Goal: Task Accomplishment & Management: Use online tool/utility

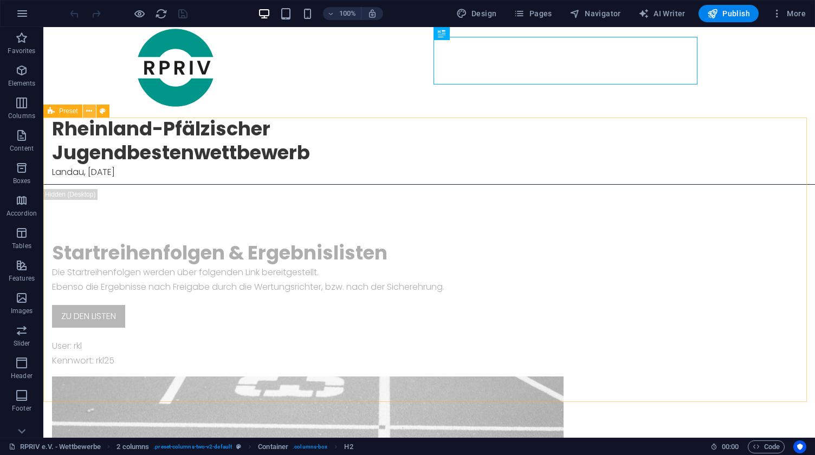
click at [89, 110] on icon at bounding box center [89, 111] width 6 height 11
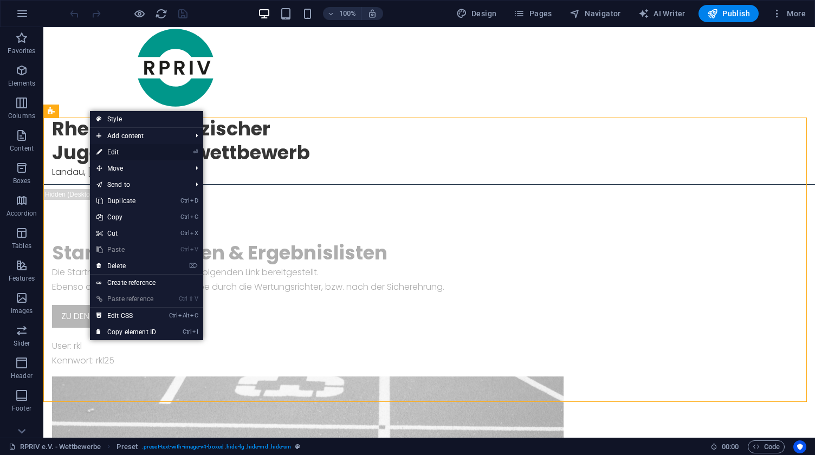
drag, startPoint x: 33, startPoint y: 133, endPoint x: 128, endPoint y: 151, distance: 96.5
click at [128, 151] on link "⏎ Edit" at bounding box center [126, 152] width 73 height 16
select select "rem"
select select "px"
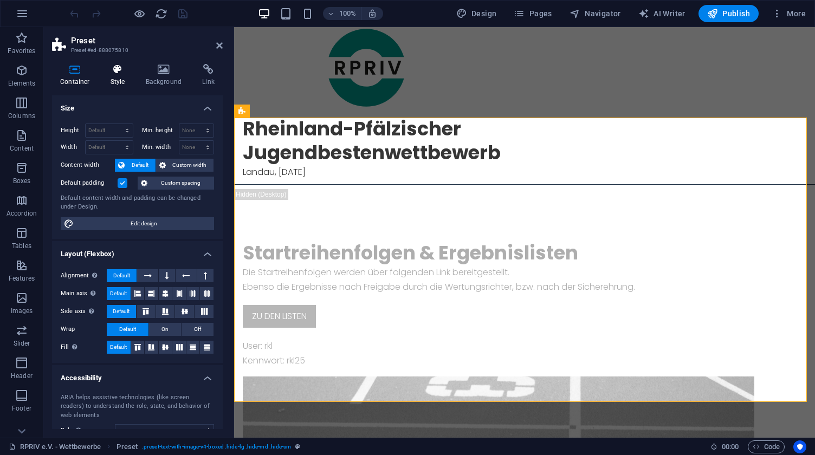
click at [117, 69] on icon at bounding box center [117, 69] width 31 height 11
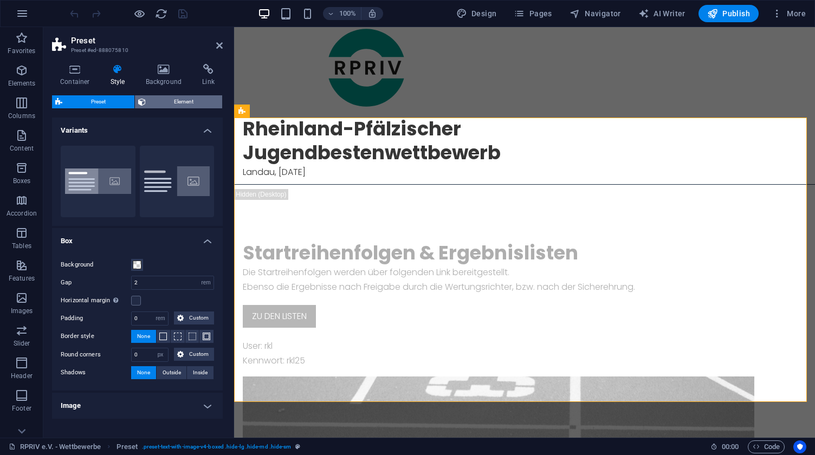
click at [178, 100] on span "Element" at bounding box center [184, 101] width 70 height 13
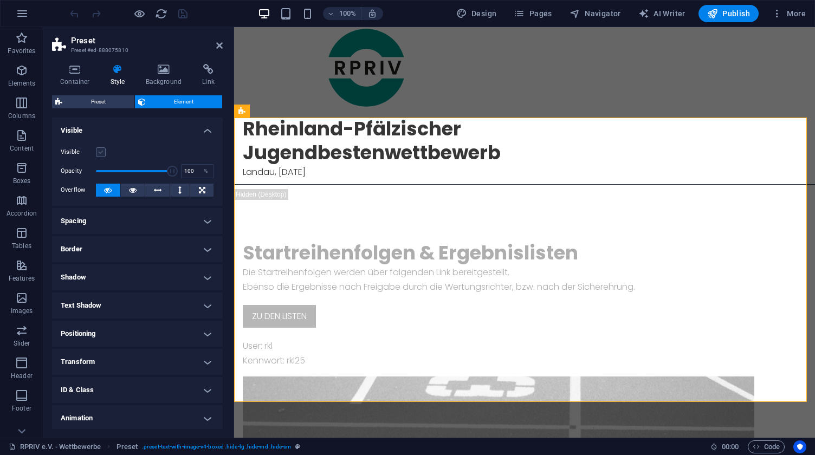
click at [103, 151] on label at bounding box center [101, 152] width 10 height 10
click at [0, 0] on input "Visible" at bounding box center [0, 0] width 0 height 0
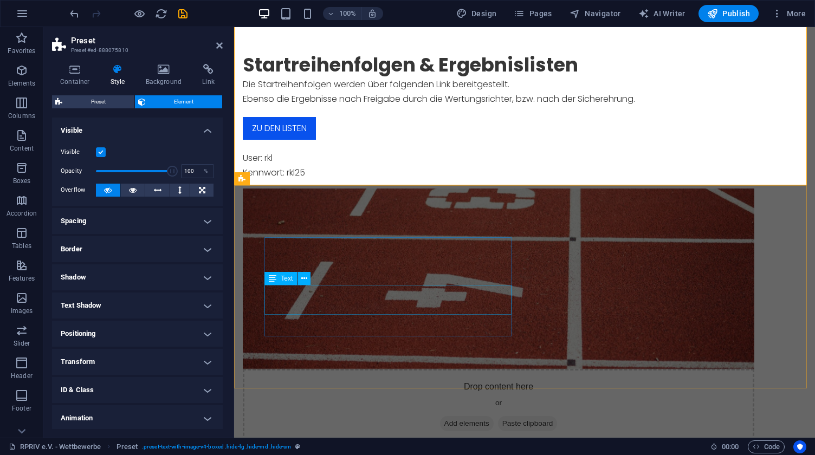
scroll to position [217, 0]
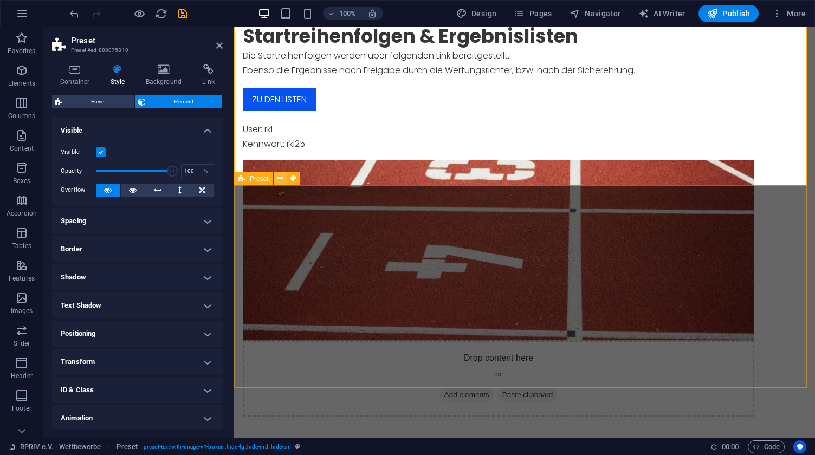
click at [280, 179] on icon at bounding box center [280, 178] width 6 height 11
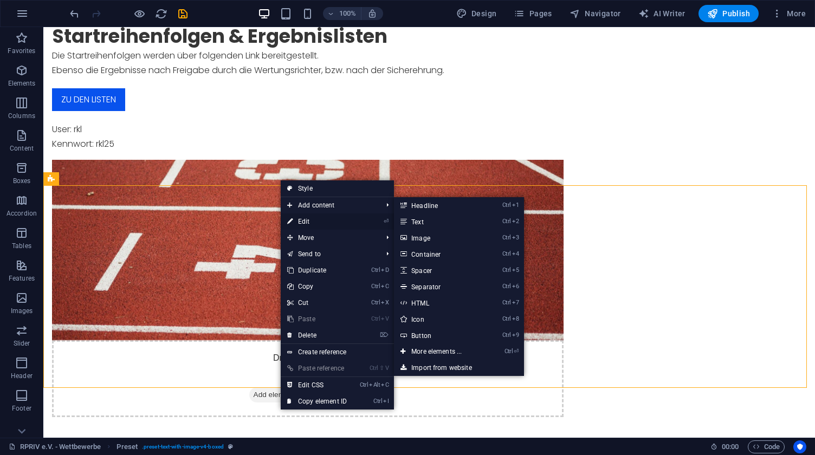
click at [311, 221] on link "⏎ Edit" at bounding box center [317, 222] width 73 height 16
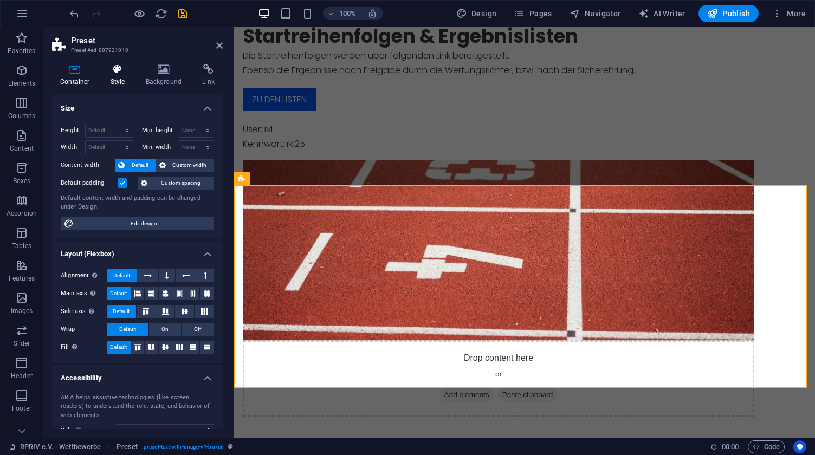
click at [108, 68] on icon at bounding box center [117, 69] width 31 height 11
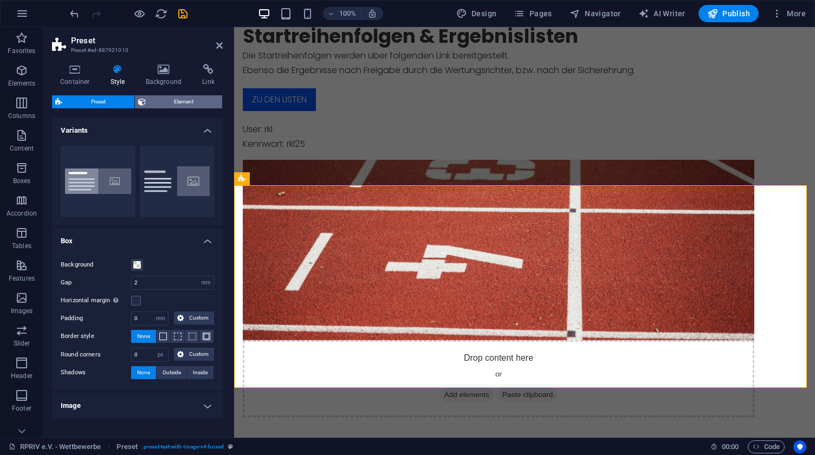
click at [192, 100] on span "Element" at bounding box center [184, 101] width 70 height 13
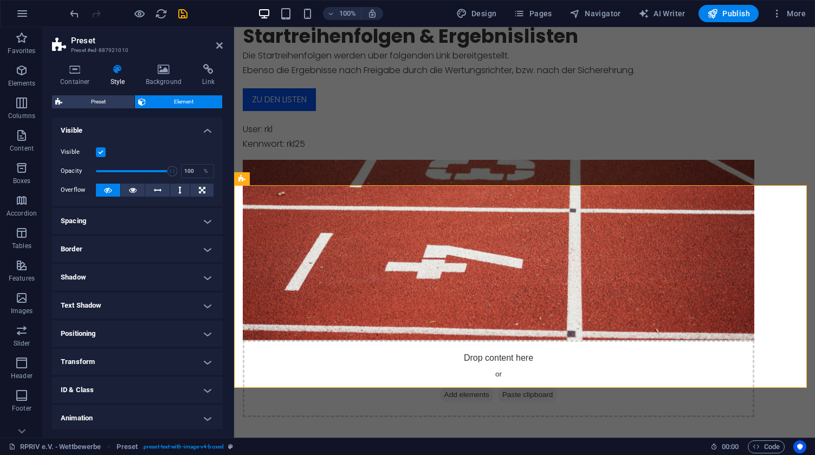
click at [100, 151] on label at bounding box center [101, 152] width 10 height 10
click at [0, 0] on input "Visible" at bounding box center [0, 0] width 0 height 0
click at [476, 127] on div "User: rkl Kennwort: rkl25" at bounding box center [499, 136] width 512 height 29
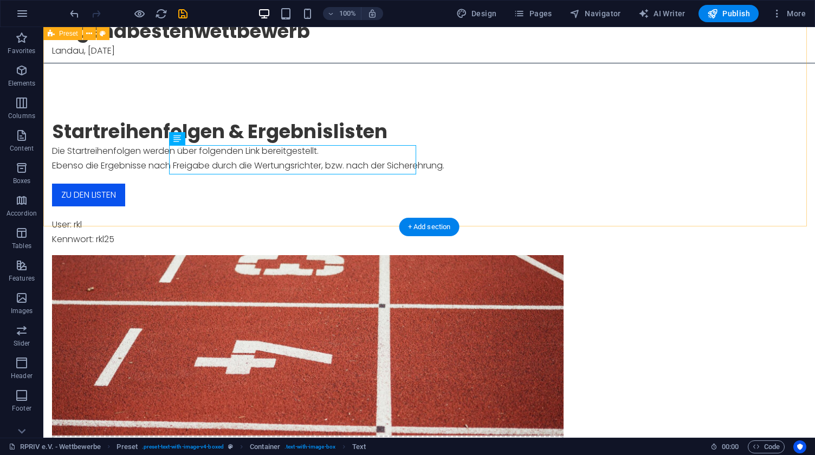
scroll to position [54, 0]
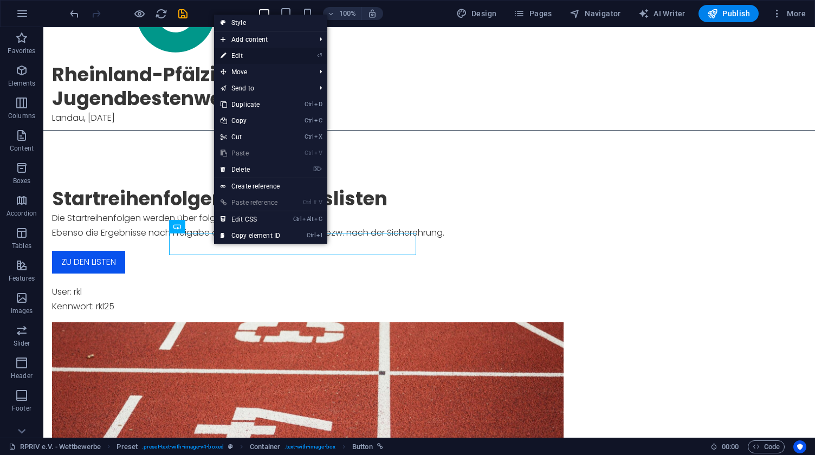
click at [260, 55] on link "⏎ Edit" at bounding box center [250, 56] width 73 height 16
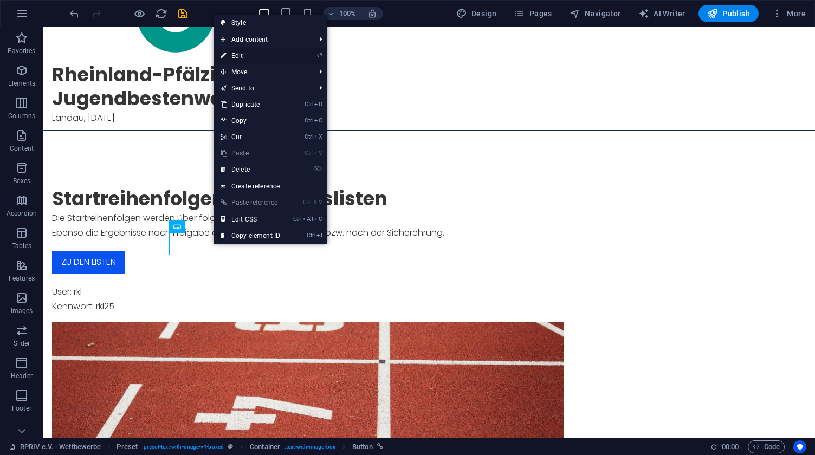
select select
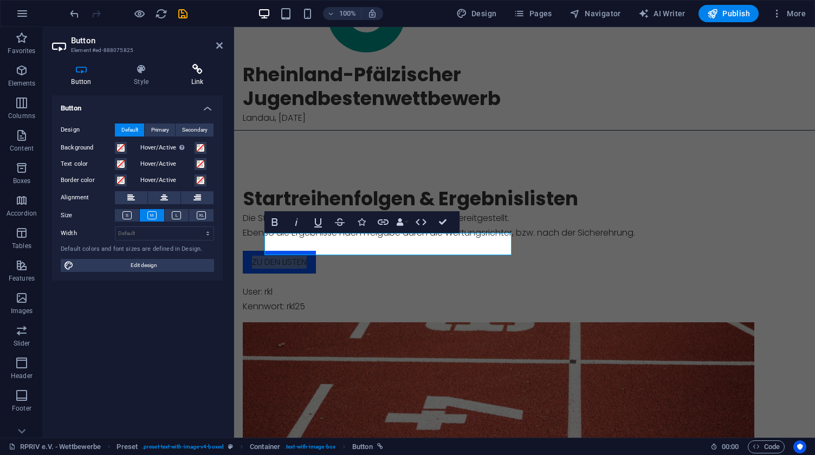
click at [196, 71] on icon at bounding box center [197, 69] width 51 height 11
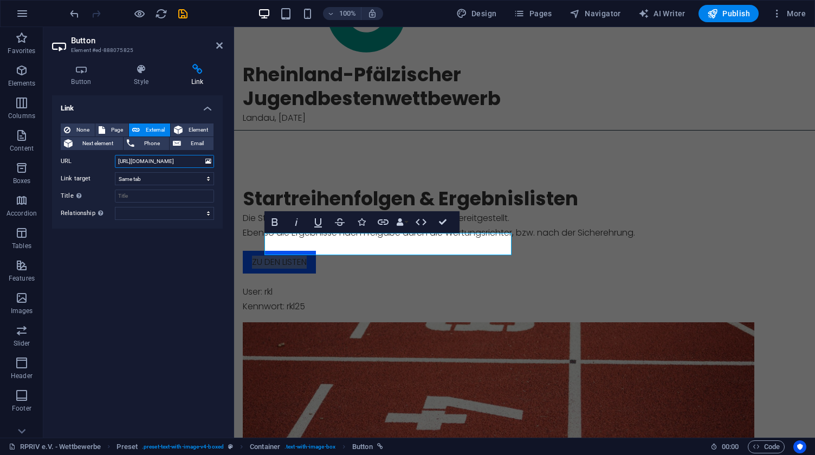
drag, startPoint x: 185, startPoint y: 162, endPoint x: 105, endPoint y: 159, distance: 80.3
click at [105, 159] on div "URL [URL][DOMAIN_NAME]" at bounding box center [137, 161] width 153 height 13
paste input "[TECHNICAL_ID]/d/580aae6b-99b7-478d-824d-a2152d344be3/dashboard-rkl?orgId=1&kio…"
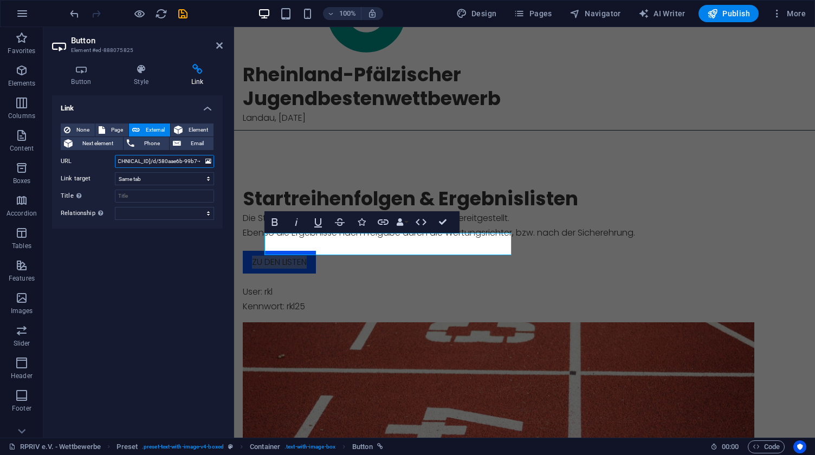
scroll to position [0, 0]
type input "[URL][DOMAIN_NAME]"
click at [132, 256] on div "Link None Page External Element Next element Phone Email Page RPRIV e.V. - Wett…" at bounding box center [137, 262] width 171 height 334
click at [331, 320] on div "Startreihenfolgen & Ergebnislisten Die Startreihenfolgen werden über folgenden …" at bounding box center [524, 384] width 581 height 498
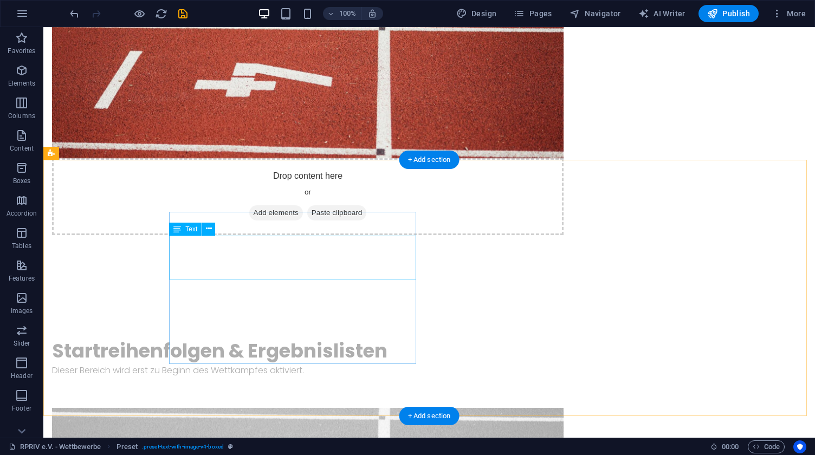
scroll to position [542, 0]
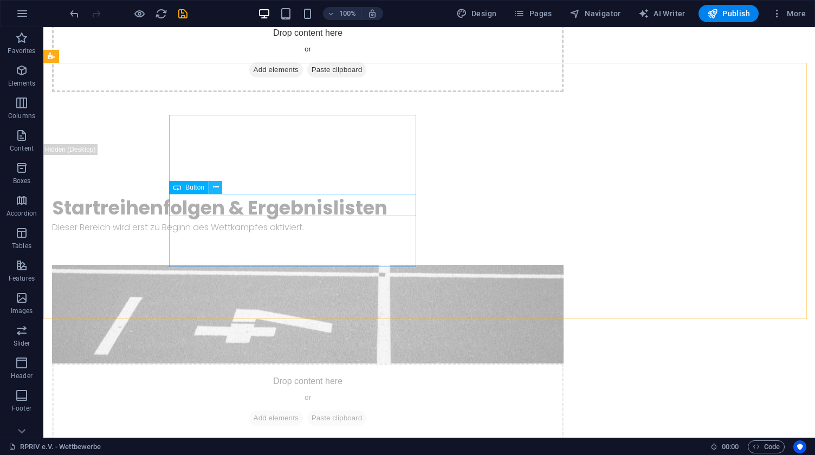
click at [217, 186] on icon at bounding box center [216, 187] width 6 height 11
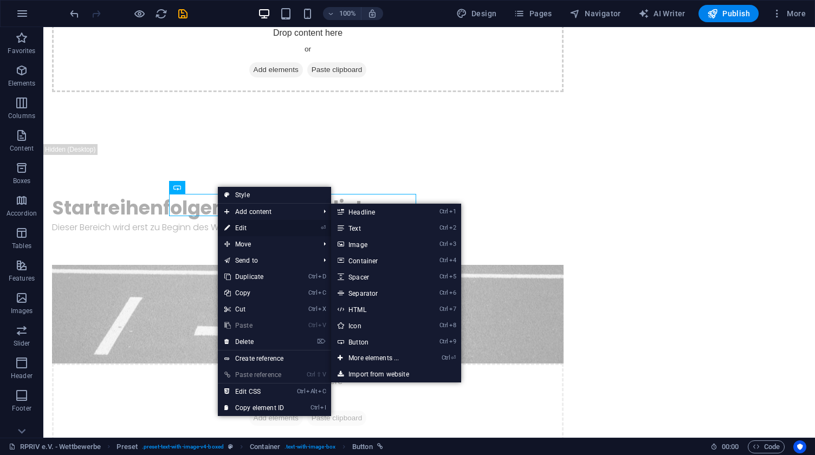
click at [256, 228] on link "⏎ Edit" at bounding box center [254, 228] width 73 height 16
